Goal: Information Seeking & Learning: Check status

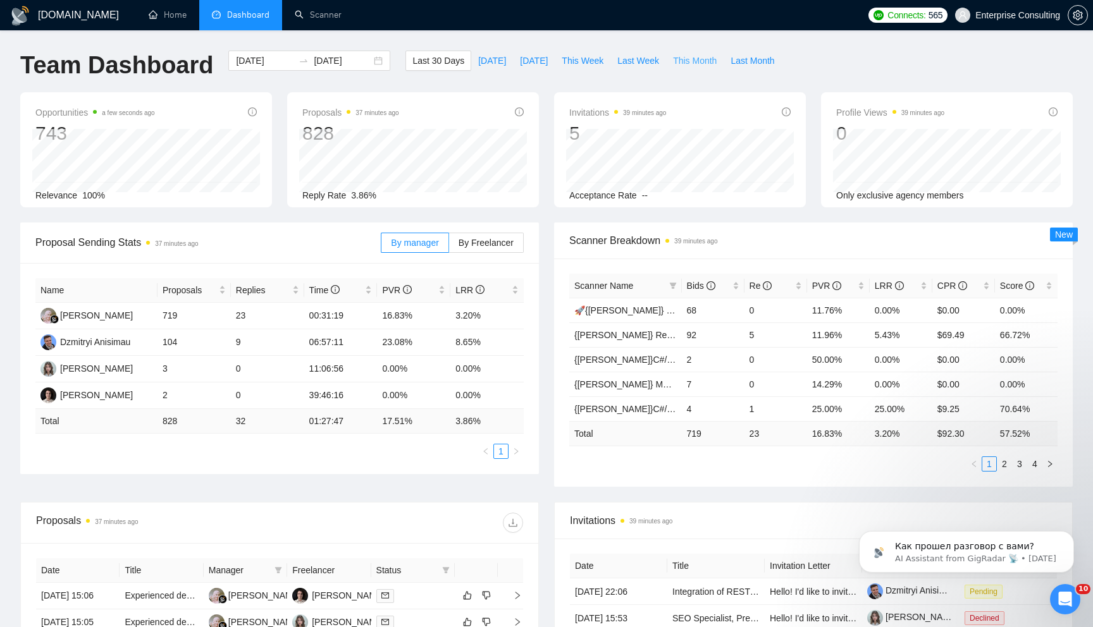
click at [687, 64] on span "This Month" at bounding box center [695, 61] width 44 height 14
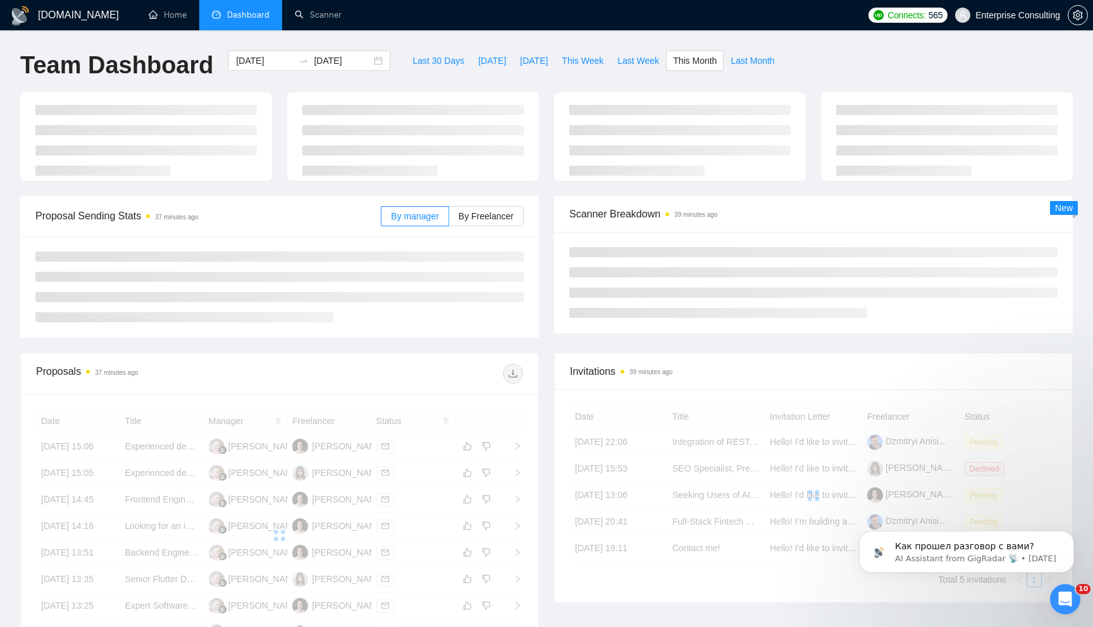
type input "[DATE]"
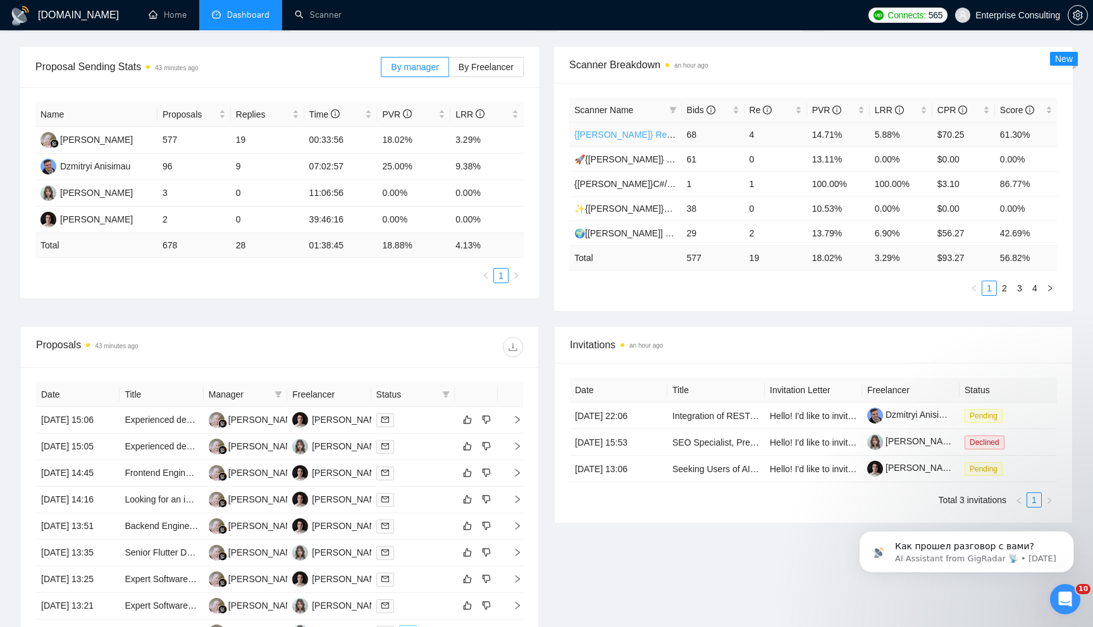
scroll to position [175, 0]
click at [1067, 532] on icon "Dismiss notification" at bounding box center [1070, 534] width 7 height 7
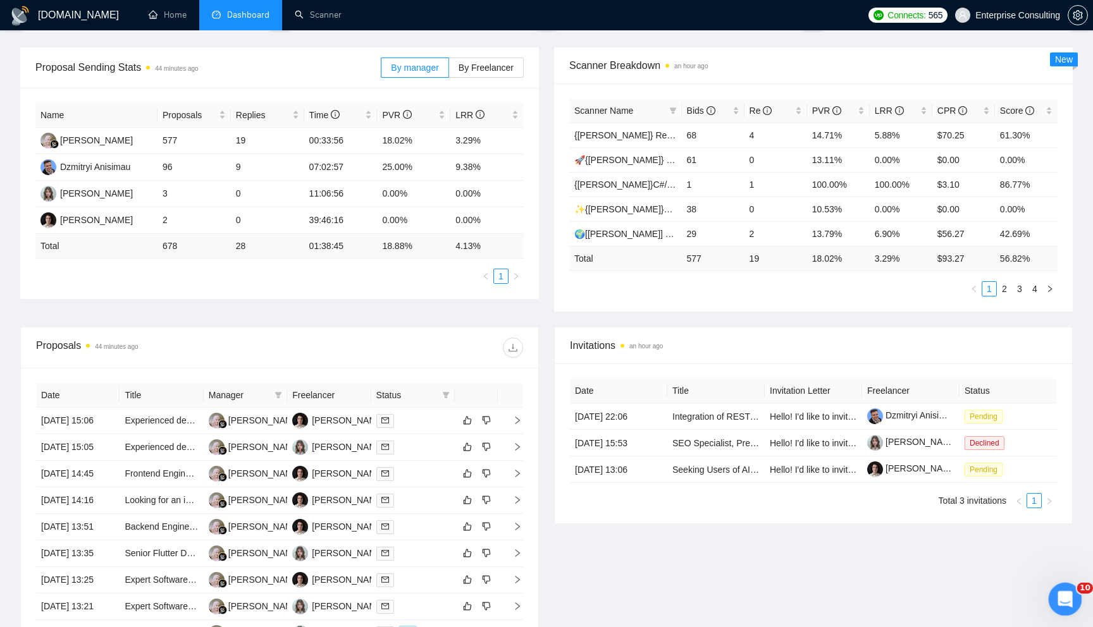
click at [1053, 593] on div "Open Intercom Messenger" at bounding box center [1063, 598] width 42 height 42
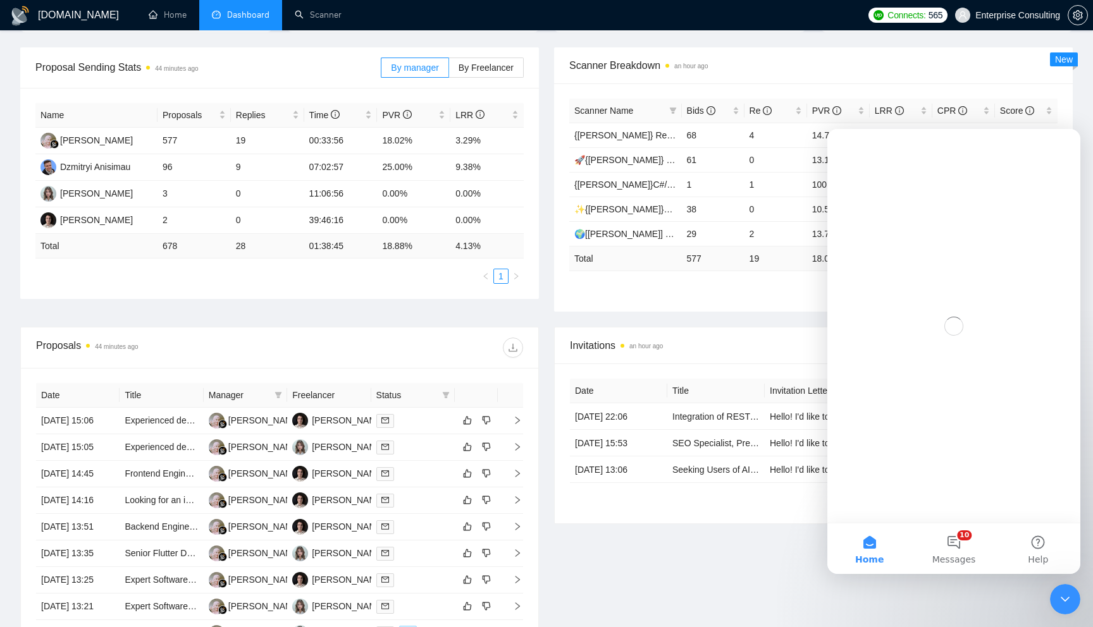
scroll to position [0, 0]
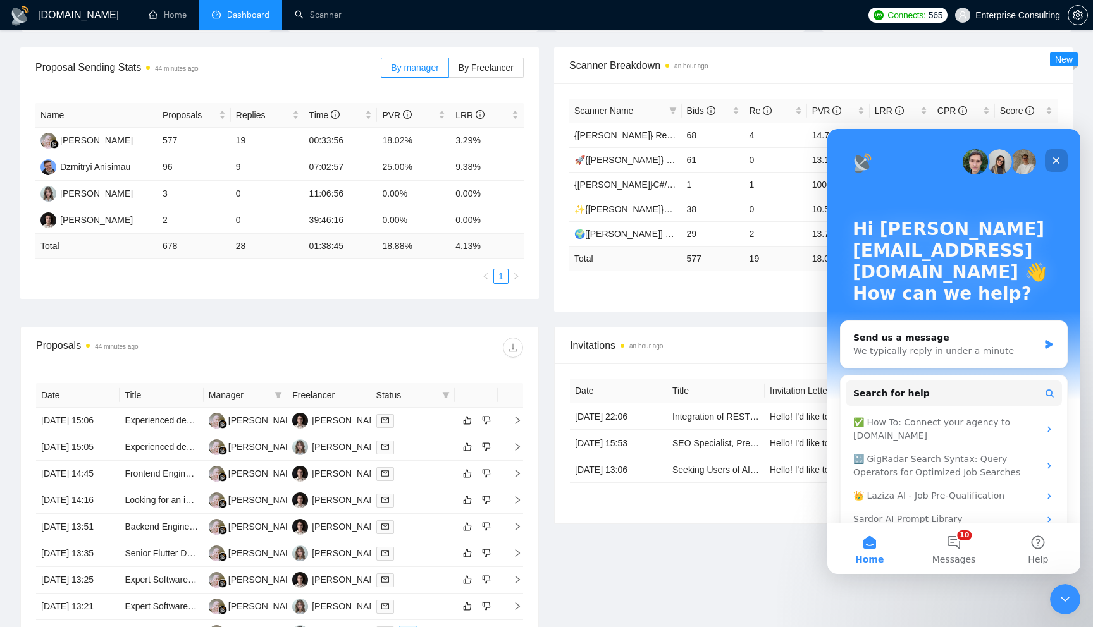
click at [1059, 156] on icon "Close" at bounding box center [1056, 161] width 10 height 10
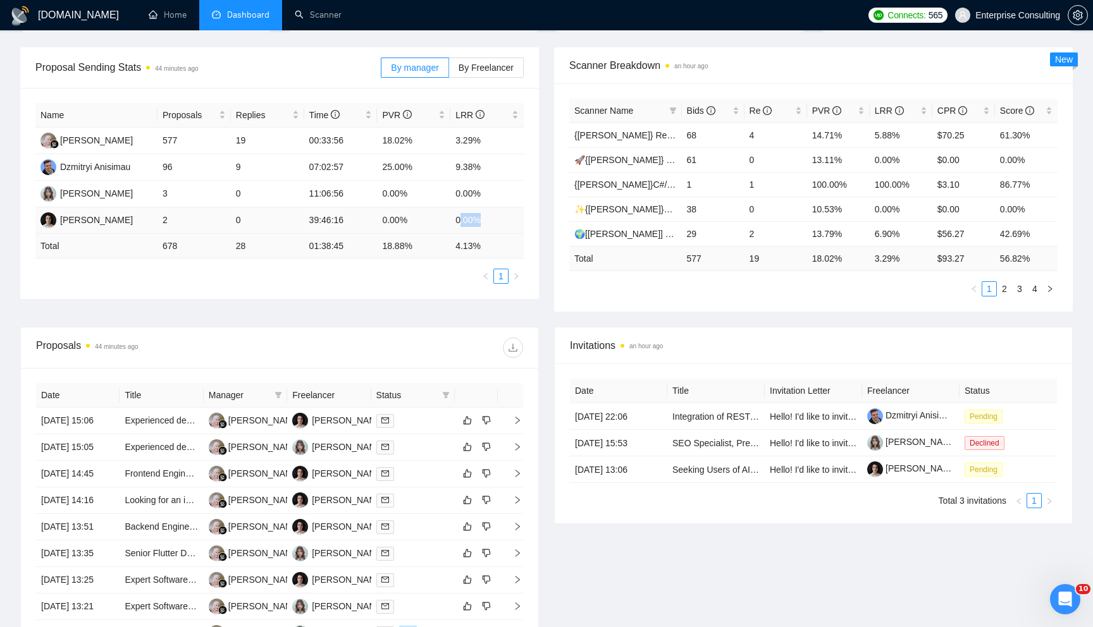
drag, startPoint x: 458, startPoint y: 223, endPoint x: 504, endPoint y: 228, distance: 45.9
click at [505, 228] on td "0.00%" at bounding box center [486, 220] width 73 height 27
click at [503, 228] on td "0.00%" at bounding box center [486, 220] width 73 height 27
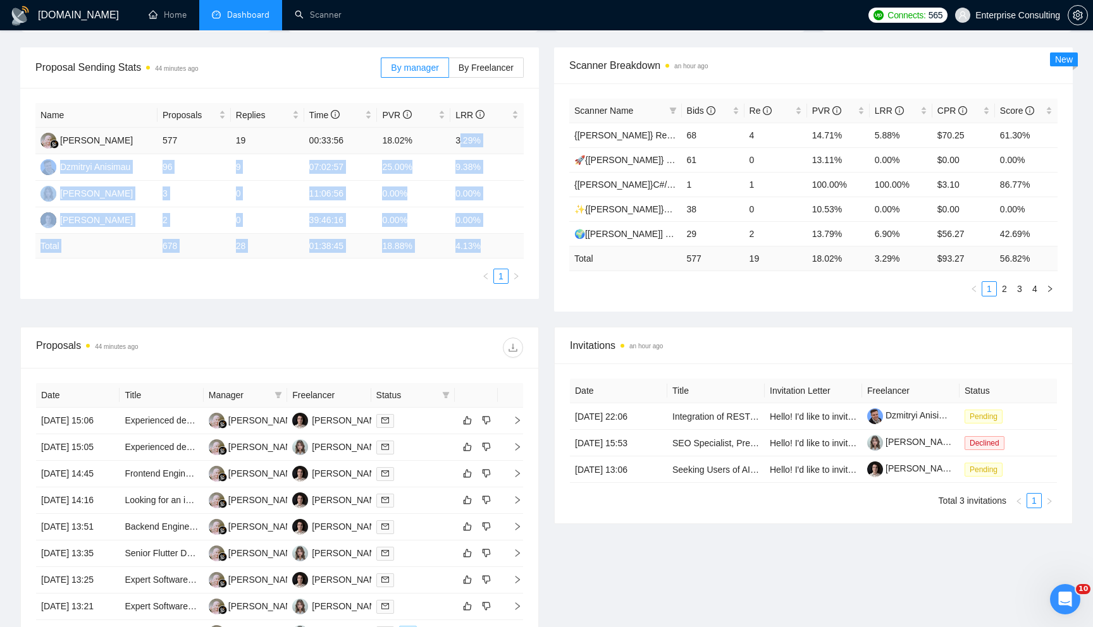
drag, startPoint x: 489, startPoint y: 244, endPoint x: 459, endPoint y: 135, distance: 113.5
click at [459, 135] on table "Name Proposals Replies Time PVR LRR [PERSON_NAME] 577 19 00:33:56 18.02% 3.29% …" at bounding box center [279, 181] width 488 height 156
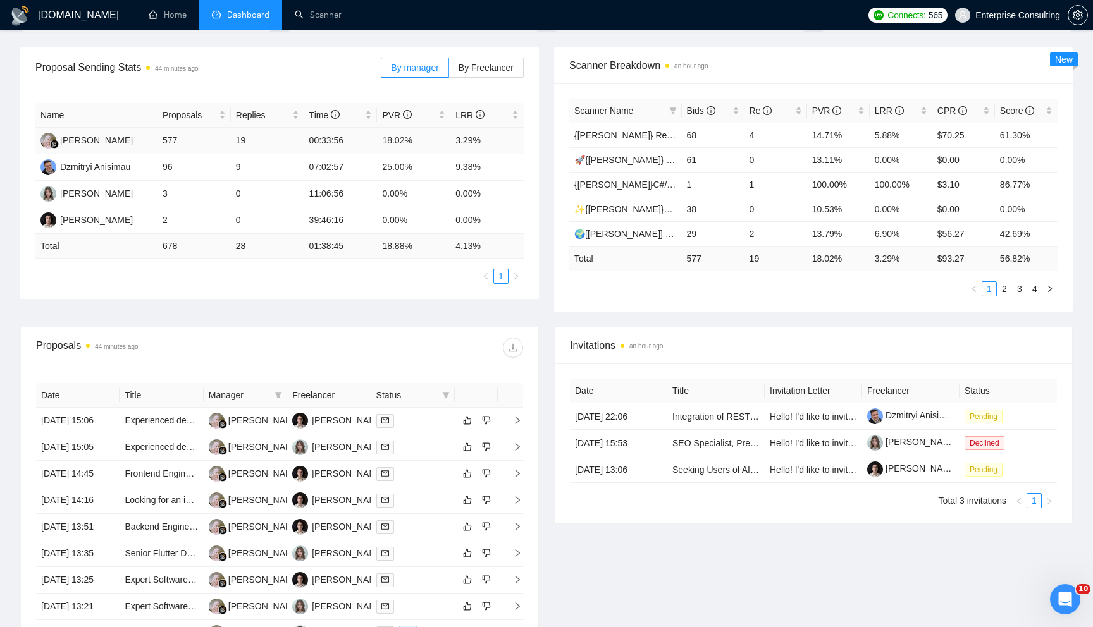
click at [455, 135] on td "3.29%" at bounding box center [486, 141] width 73 height 27
drag, startPoint x: 456, startPoint y: 135, endPoint x: 484, endPoint y: 171, distance: 46.4
click at [484, 172] on tbody "[PERSON_NAME] 577 19 00:33:56 18.02% 3.29% [PERSON_NAME] 96 9 07:02:57 25.00% 9…" at bounding box center [279, 181] width 488 height 106
click at [484, 171] on td "9.38%" at bounding box center [486, 167] width 73 height 27
